Goal: Browse casually

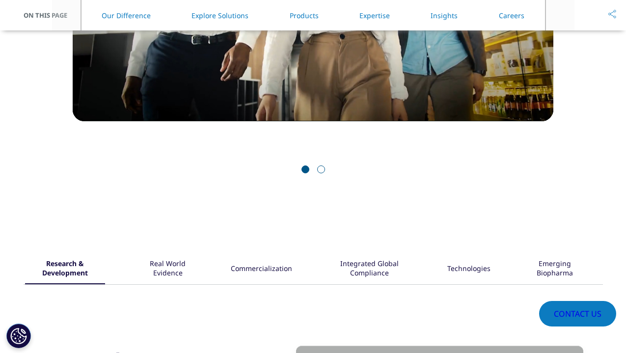
scroll to position [1067, 0]
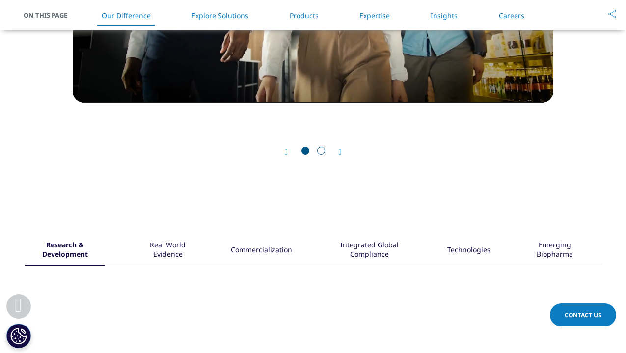
click at [338, 167] on div "Prev Next" at bounding box center [313, 151] width 481 height 29
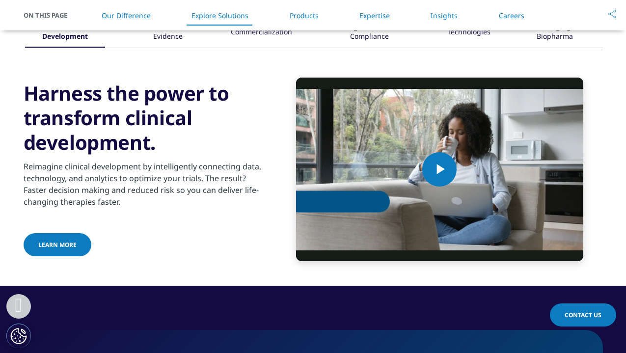
scroll to position [1246, 0]
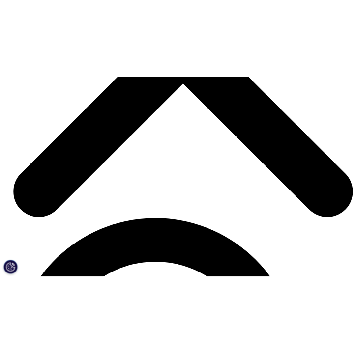
scroll to position [1257, 0]
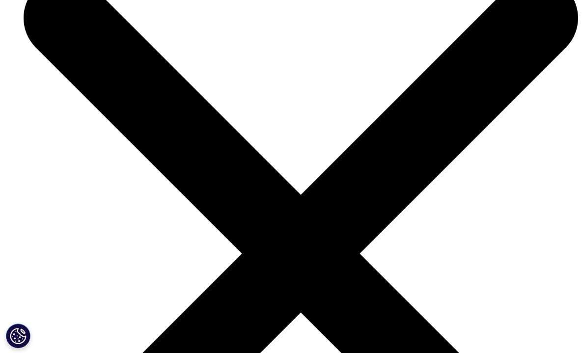
scroll to position [880, 0]
